Goal: Task Accomplishment & Management: Manage account settings

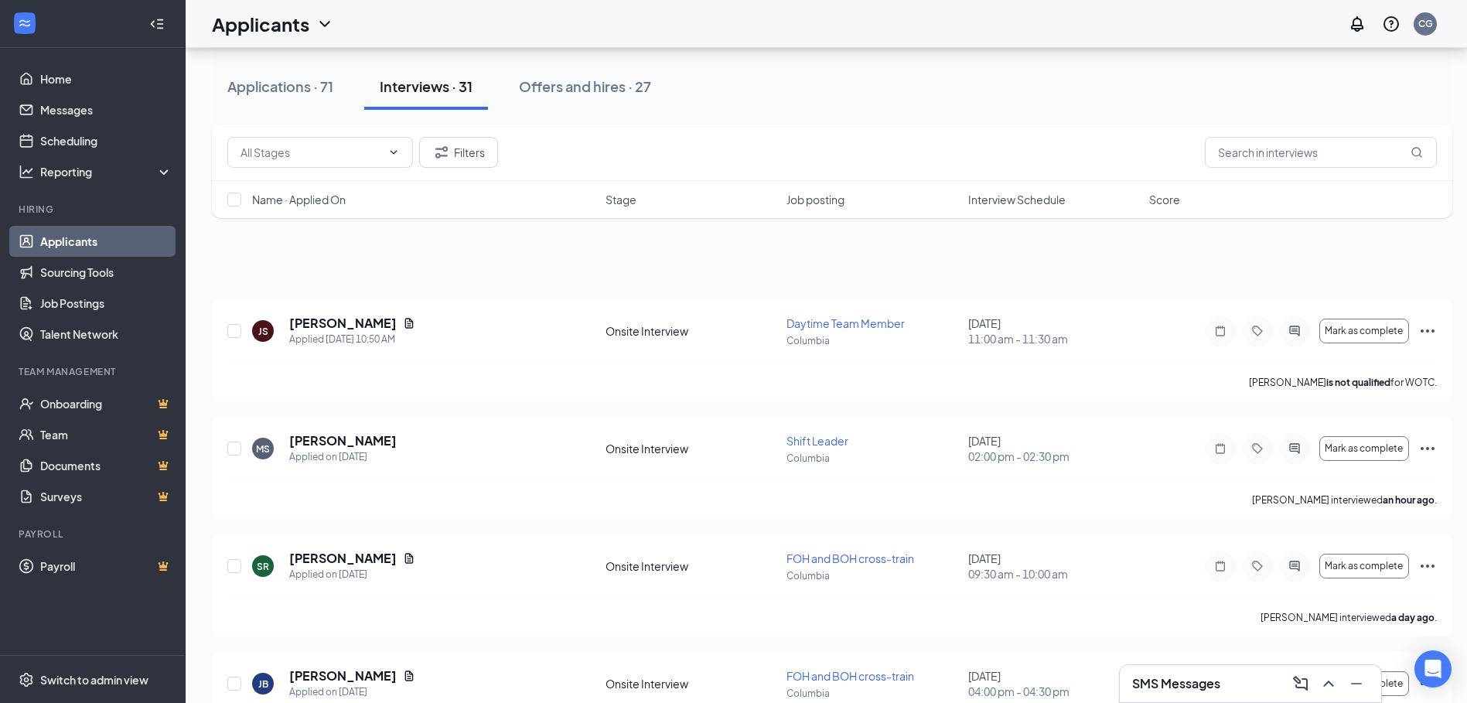
scroll to position [77, 0]
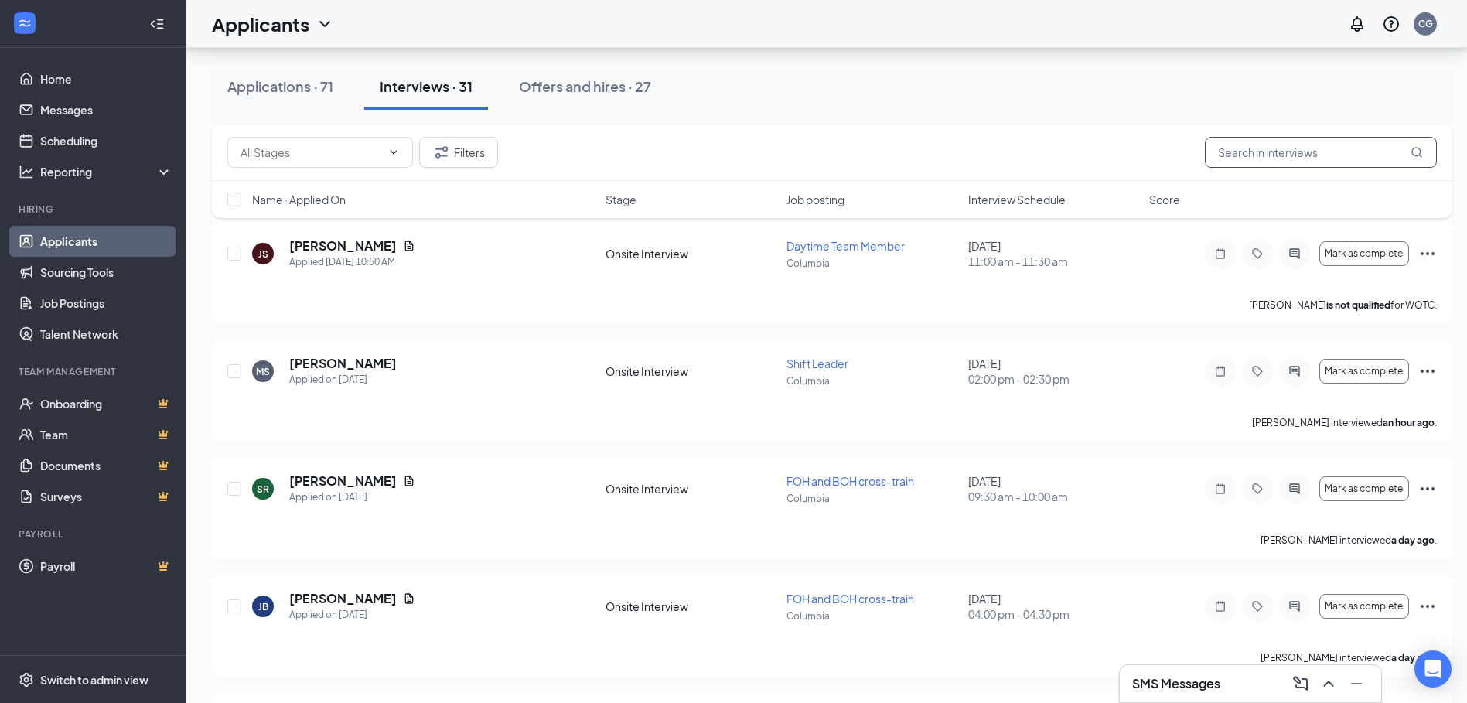
click at [1255, 161] on input "text" at bounding box center [1321, 152] width 232 height 31
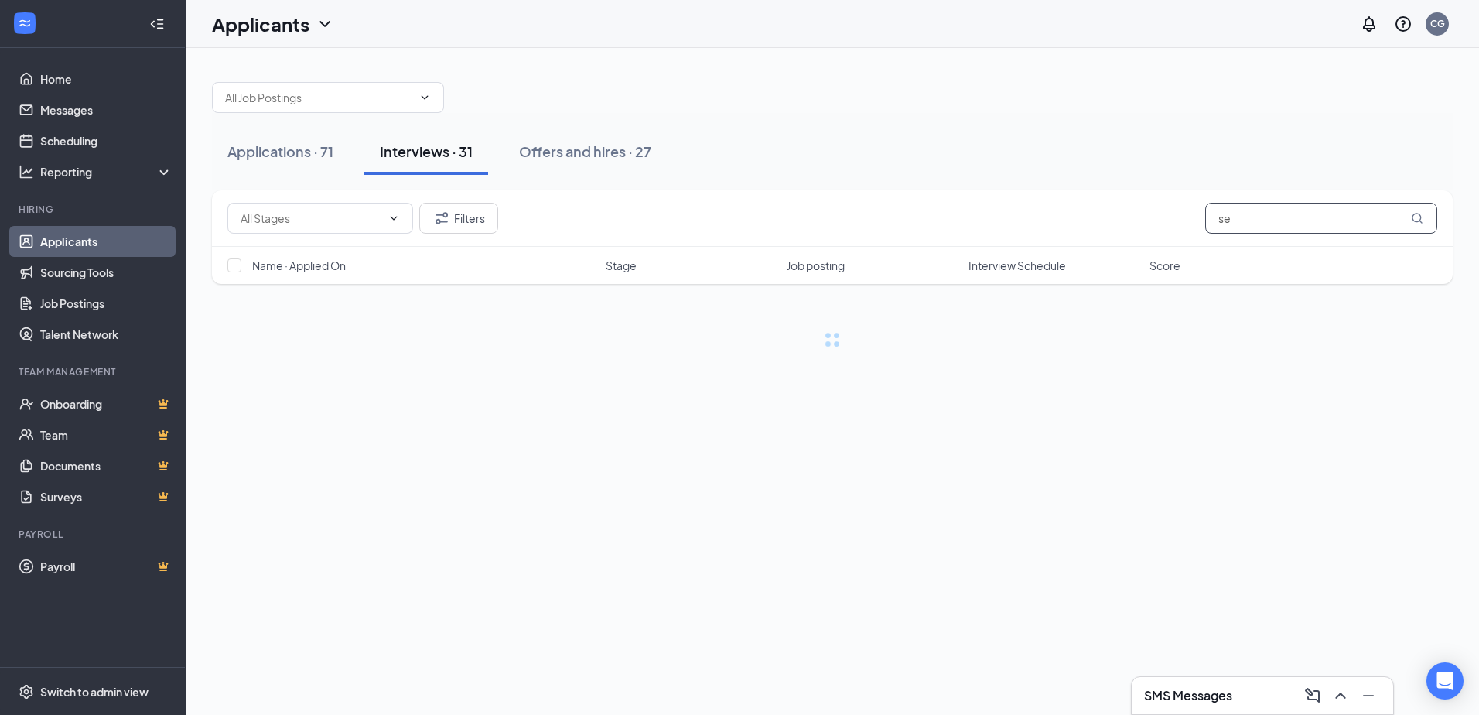
type input "s"
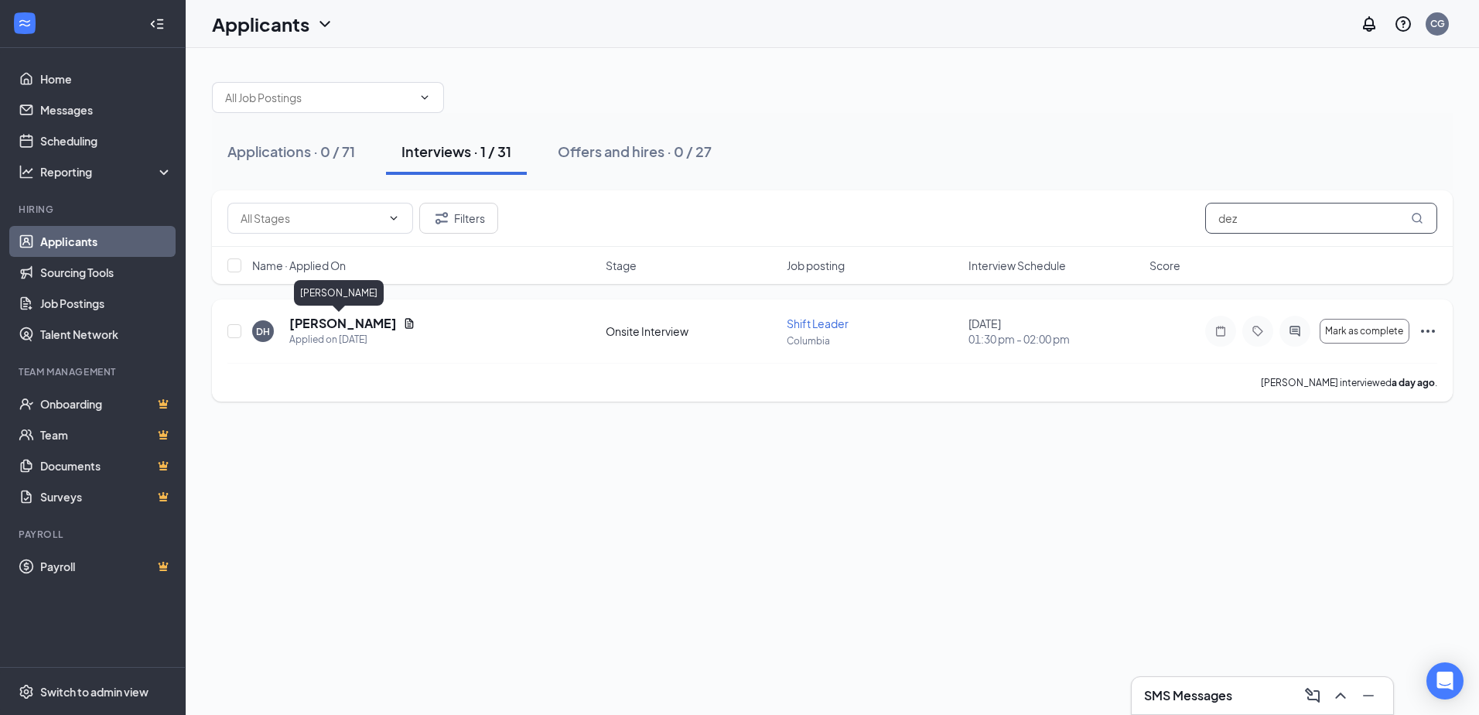
type input "dez"
click at [317, 324] on h5 "[PERSON_NAME]" at bounding box center [343, 323] width 108 height 17
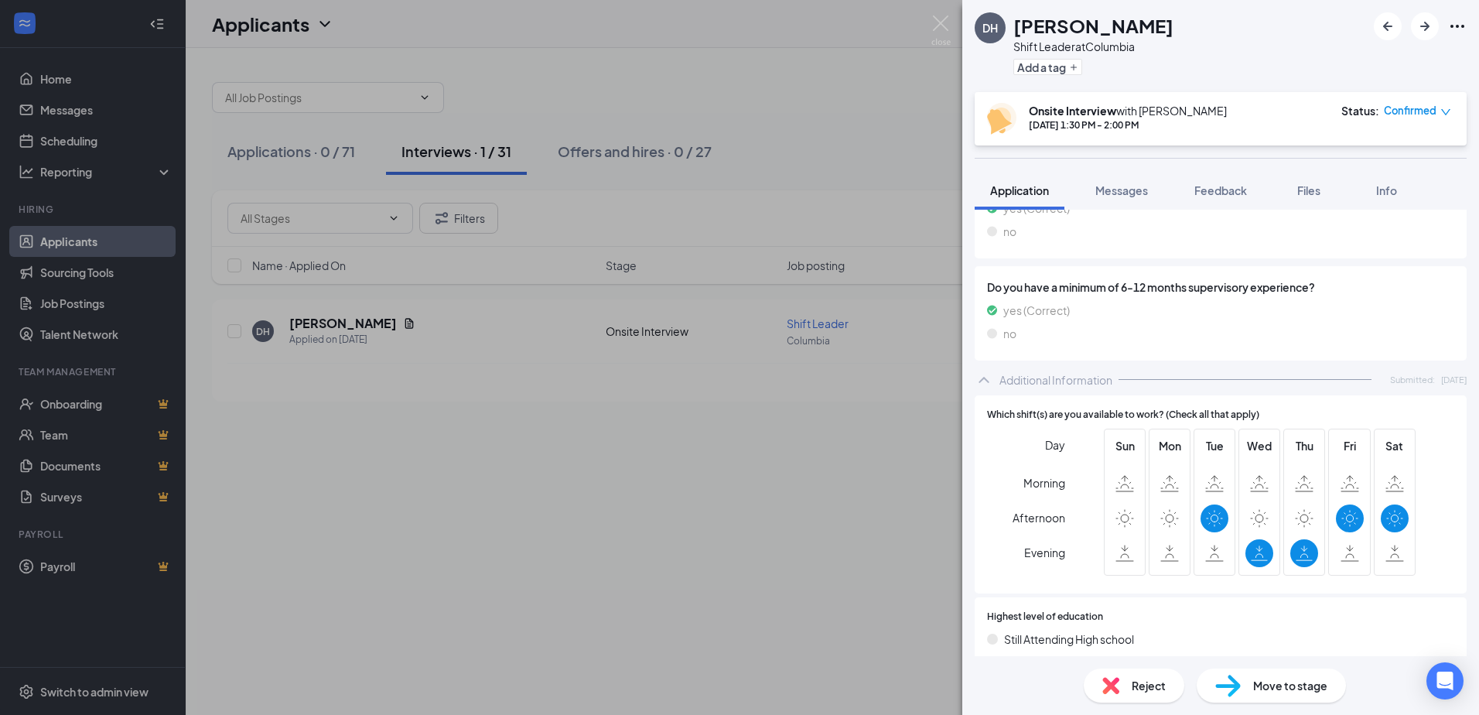
scroll to position [223, 0]
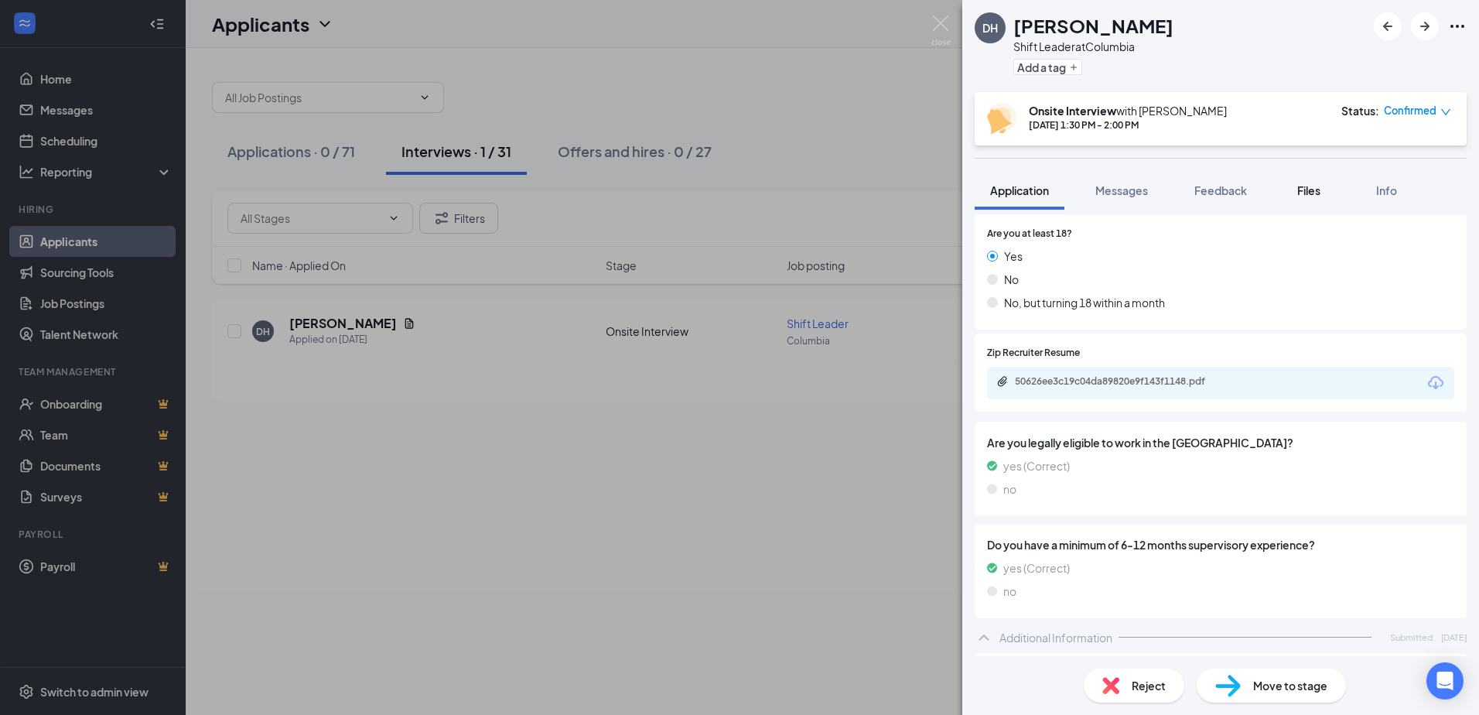
click at [1313, 186] on span "Files" at bounding box center [1308, 190] width 23 height 14
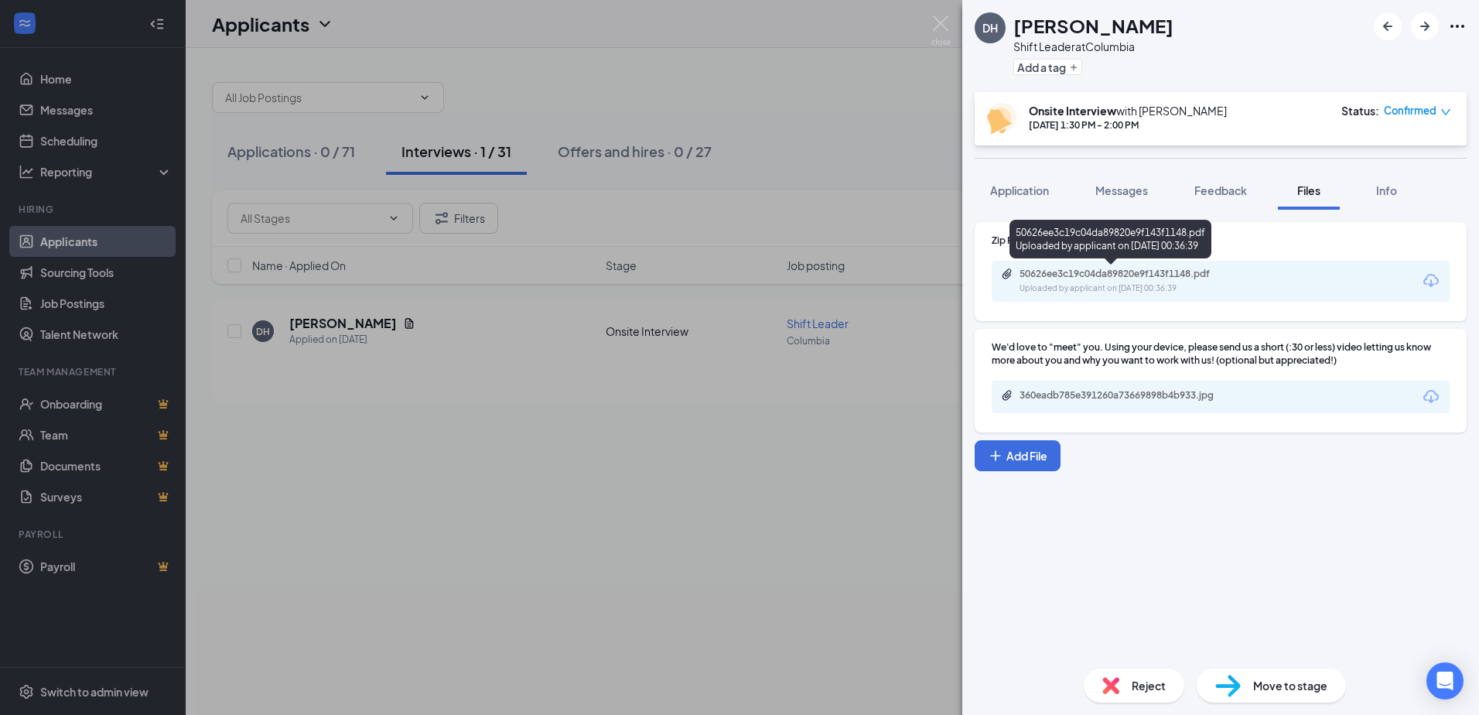
click at [1097, 276] on div "50626ee3c19c04da89820e9f143f1148.pdf" at bounding box center [1127, 274] width 217 height 12
click at [937, 22] on img at bounding box center [940, 30] width 19 height 30
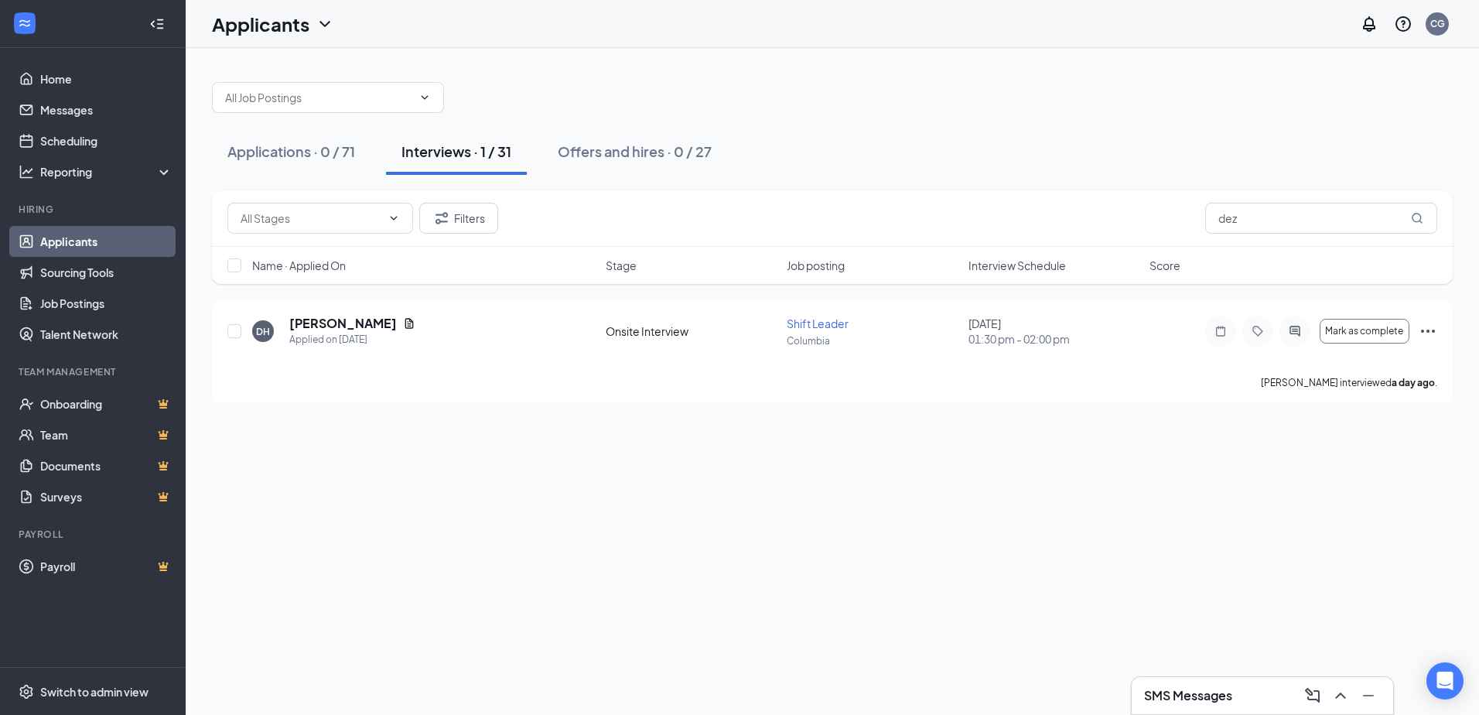
drag, startPoint x: 377, startPoint y: 438, endPoint x: 475, endPoint y: 565, distance: 160.4
drag, startPoint x: 475, startPoint y: 565, endPoint x: 489, endPoint y: 666, distance: 102.3
drag, startPoint x: 489, startPoint y: 666, endPoint x: 443, endPoint y: 754, distance: 99.3
